Goal: Task Accomplishment & Management: Manage account settings

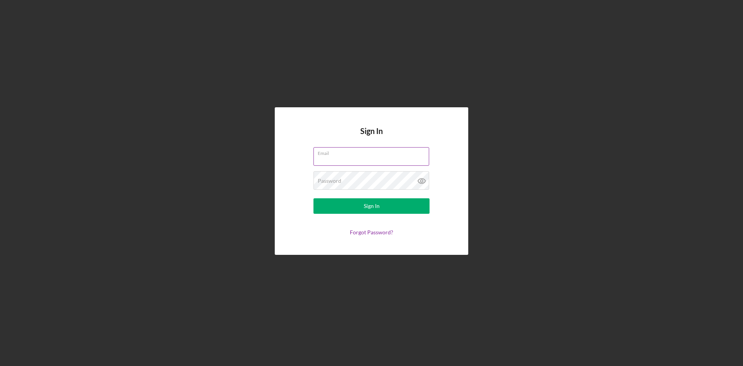
click at [351, 153] on label "Email" at bounding box center [373, 151] width 111 height 9
click at [351, 153] on input "Email" at bounding box center [372, 156] width 116 height 19
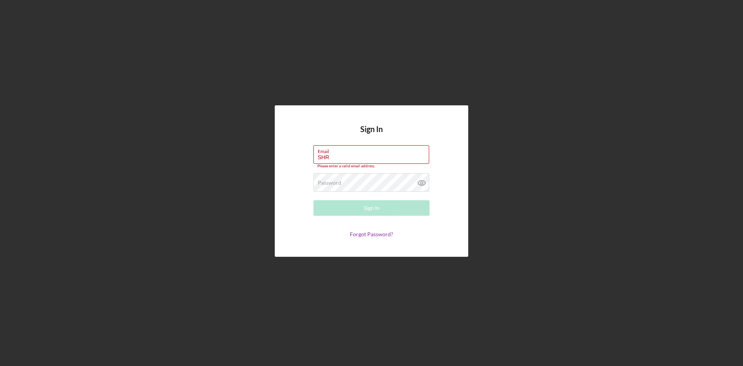
type input "[EMAIL_ADDRESS][DOMAIN_NAME]"
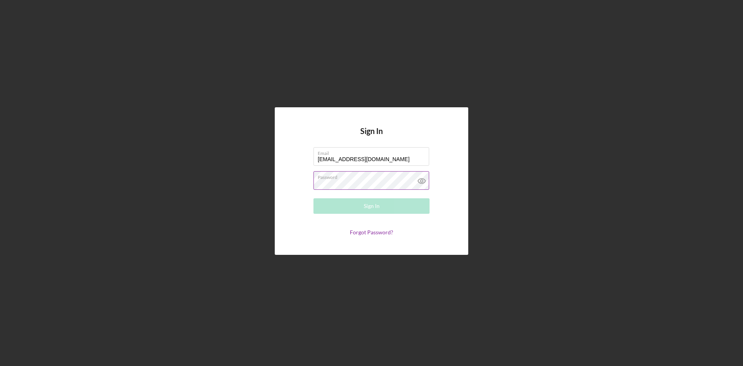
click at [355, 180] on div "Password Required" at bounding box center [372, 180] width 116 height 19
click at [371, 206] on div "Sign In" at bounding box center [372, 205] width 16 height 15
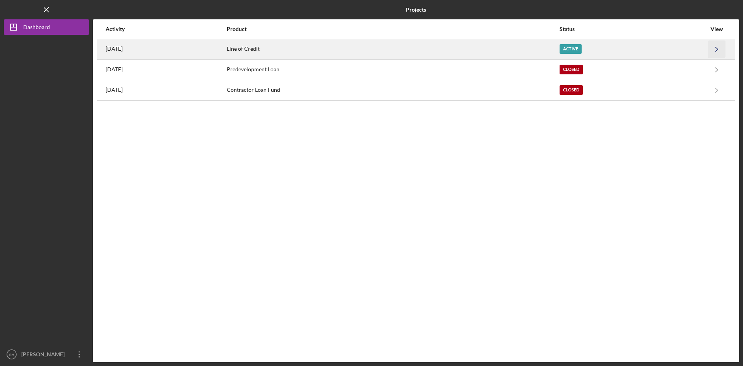
click at [708, 48] on icon "Icon/Navigate" at bounding box center [716, 48] width 17 height 17
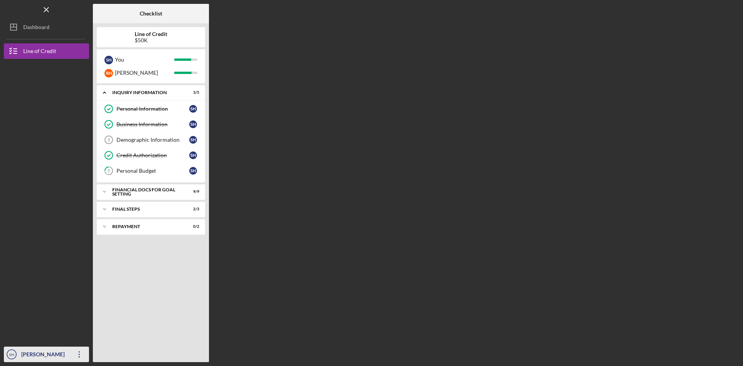
click at [42, 355] on div "[PERSON_NAME]" at bounding box center [44, 354] width 50 height 17
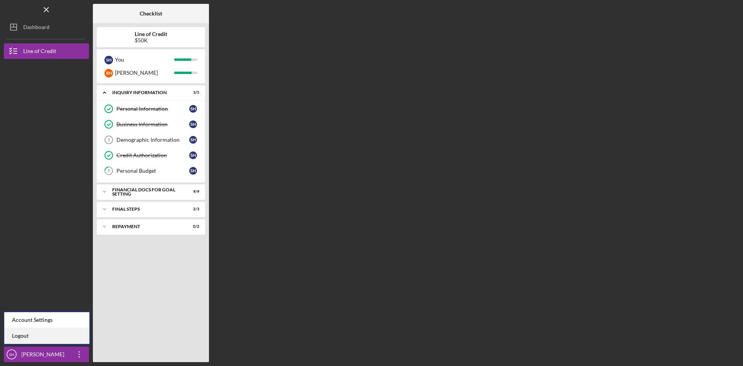
click at [21, 335] on link "Logout" at bounding box center [46, 336] width 85 height 16
